Goal: Find specific page/section: Find specific page/section

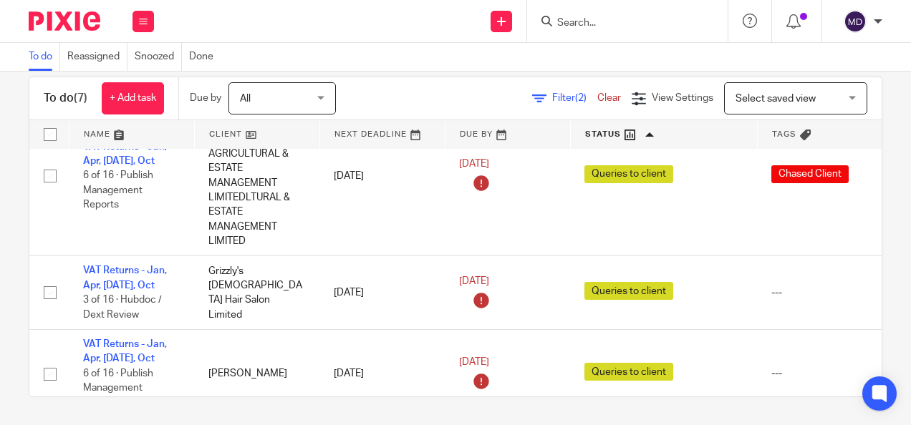
scroll to position [393, 0]
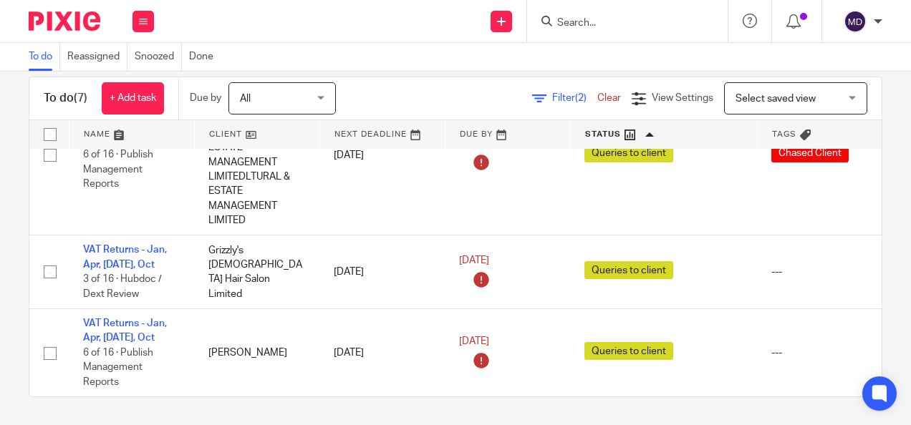
click at [552, 102] on span "Filter (2)" at bounding box center [574, 98] width 45 height 10
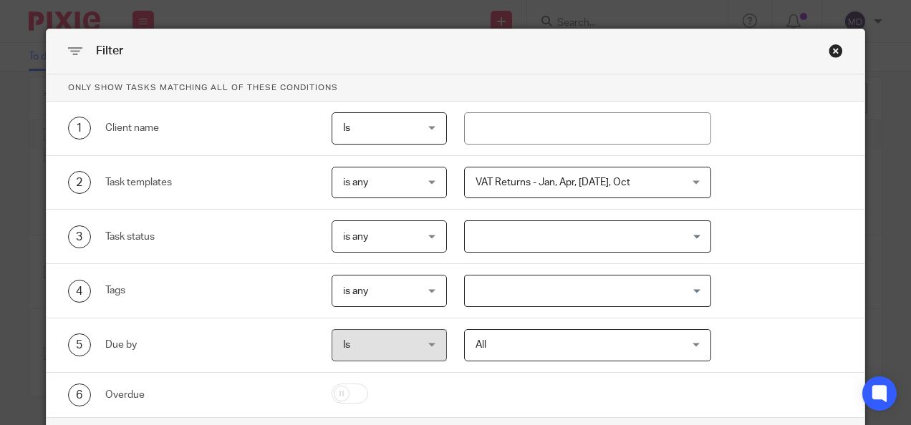
click at [568, 170] on span "VAT Returns - Jan, Apr, [DATE], Oct" at bounding box center [569, 183] width 188 height 30
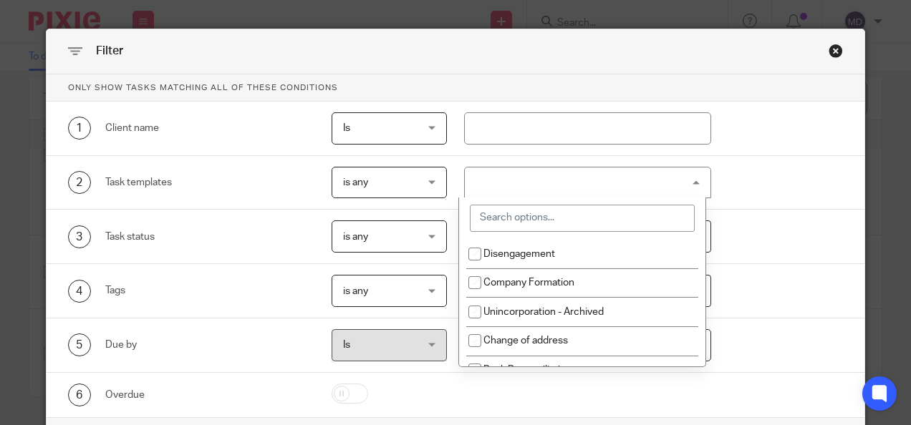
click at [550, 214] on input "search" at bounding box center [582, 218] width 225 height 27
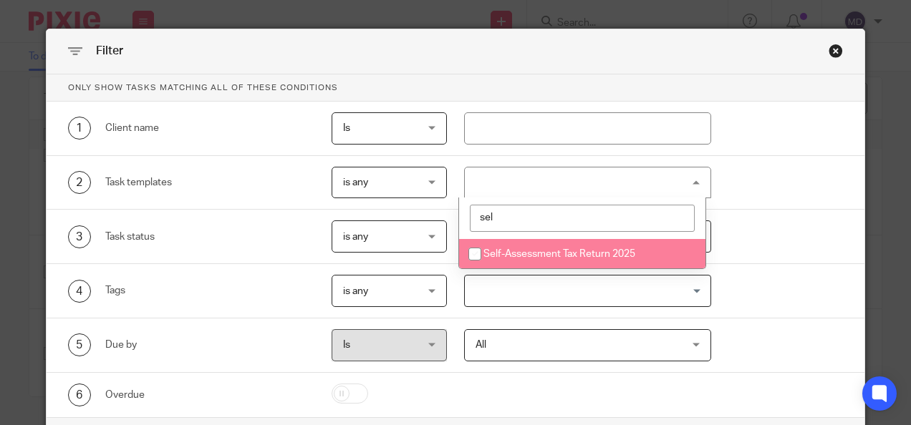
type input "sel"
click at [541, 259] on li "Self-Assessment Tax Return 2025" at bounding box center [582, 253] width 246 height 29
checkbox input "true"
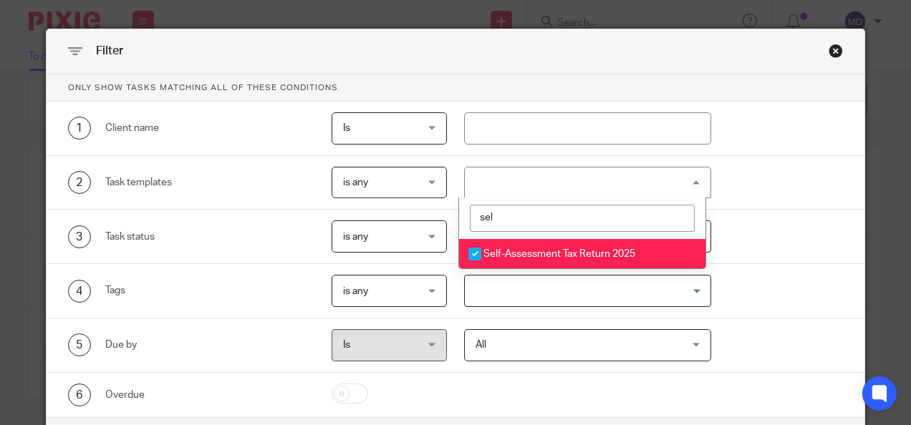
drag, startPoint x: 518, startPoint y: 217, endPoint x: 415, endPoint y: 236, distance: 104.9
click at [415, 236] on div "Only show tasks matching all of these conditions 1 Client name Is Is Is Is not …" at bounding box center [456, 245] width 818 height 343
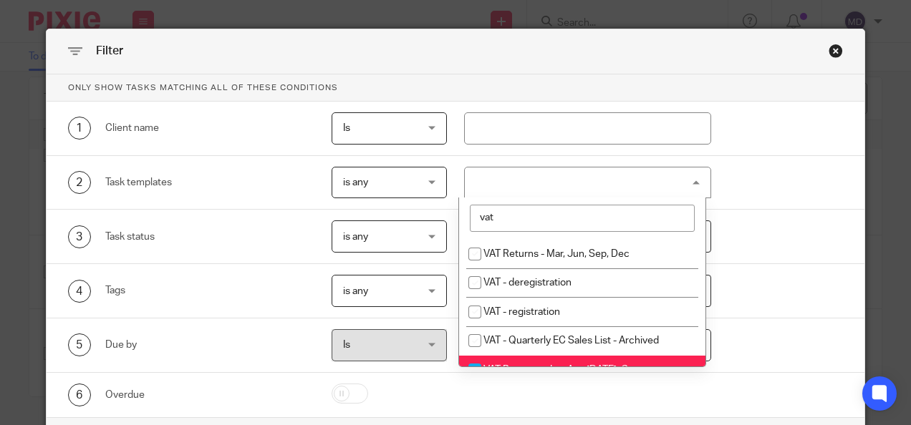
type input "vat"
click at [491, 360] on li "VAT Returns - Jan, Apr, [DATE], Oct" at bounding box center [582, 370] width 246 height 29
checkbox input "false"
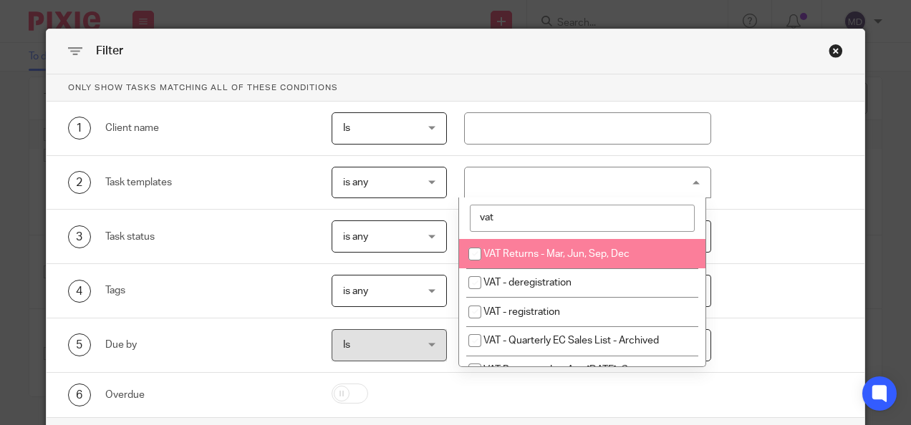
click at [823, 221] on div "3 Task status is any is any is any is none is_any Loading..." at bounding box center [447, 237] width 792 height 32
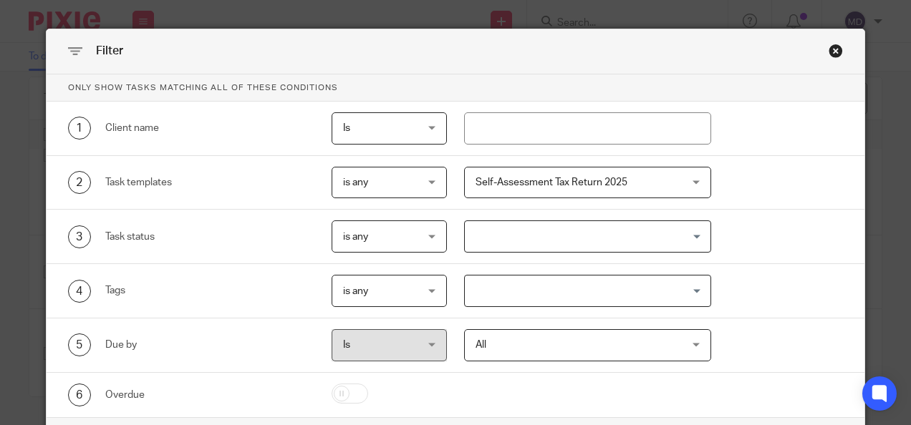
scroll to position [79, 0]
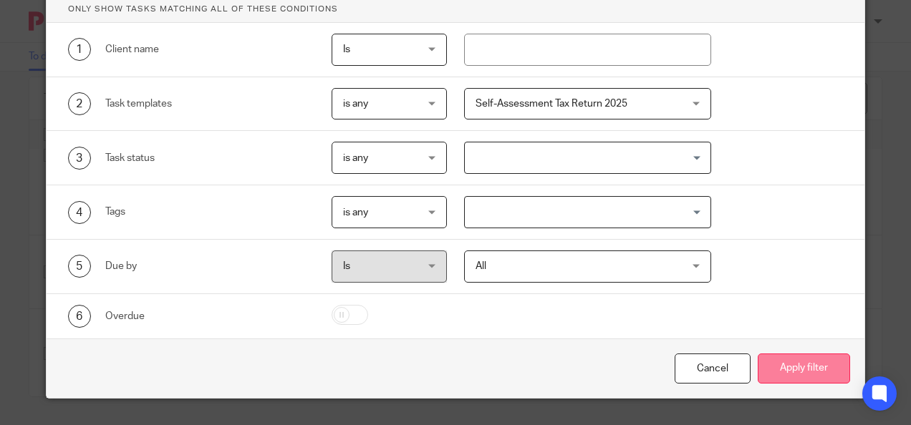
click at [819, 364] on button "Apply filter" at bounding box center [804, 369] width 92 height 31
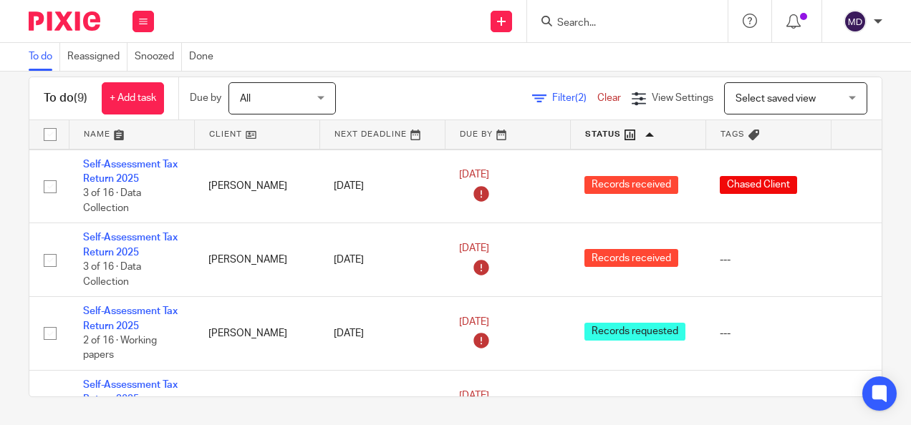
scroll to position [160, 0]
